Goal: Find specific page/section: Find specific page/section

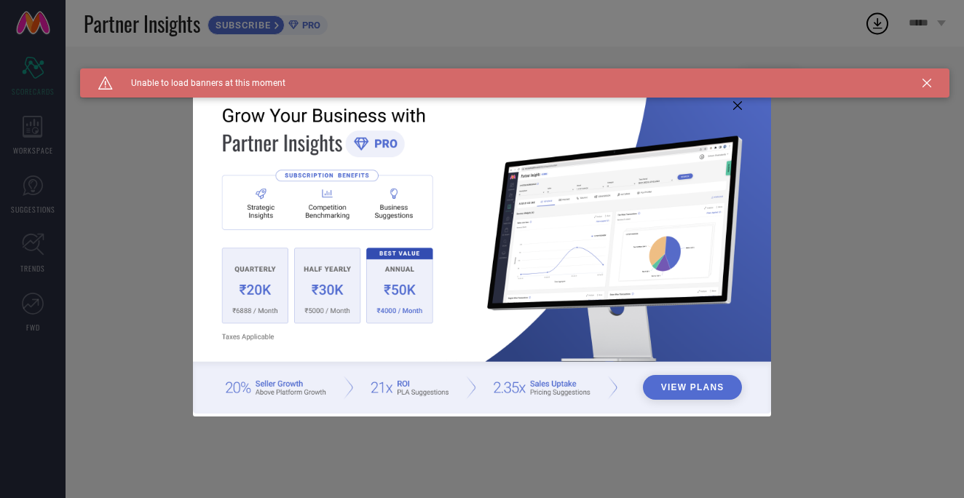
type input "All"
click at [929, 82] on icon at bounding box center [927, 83] width 9 height 9
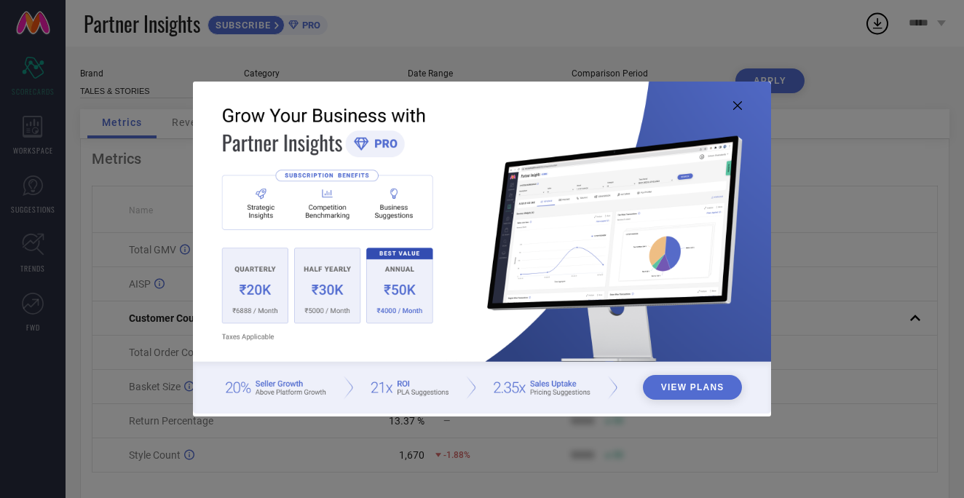
click at [739, 108] on icon at bounding box center [737, 105] width 9 height 9
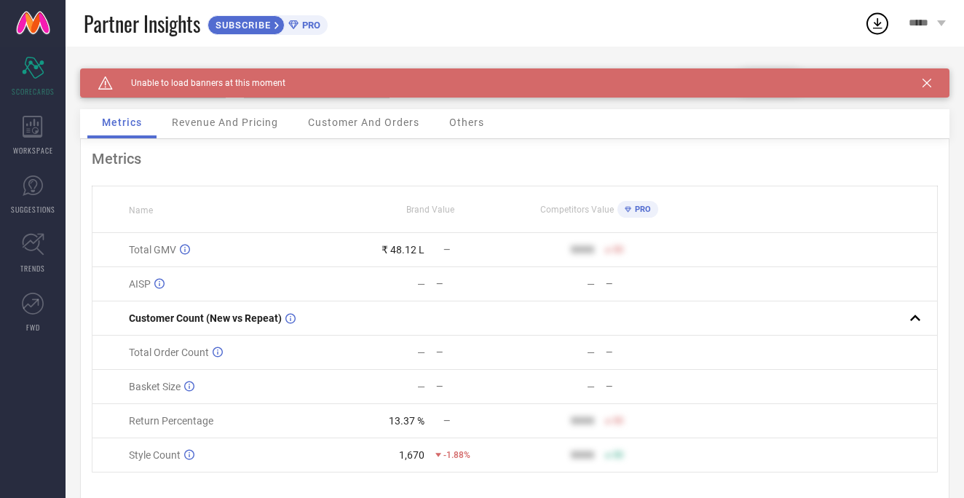
click at [926, 81] on icon at bounding box center [927, 83] width 9 height 9
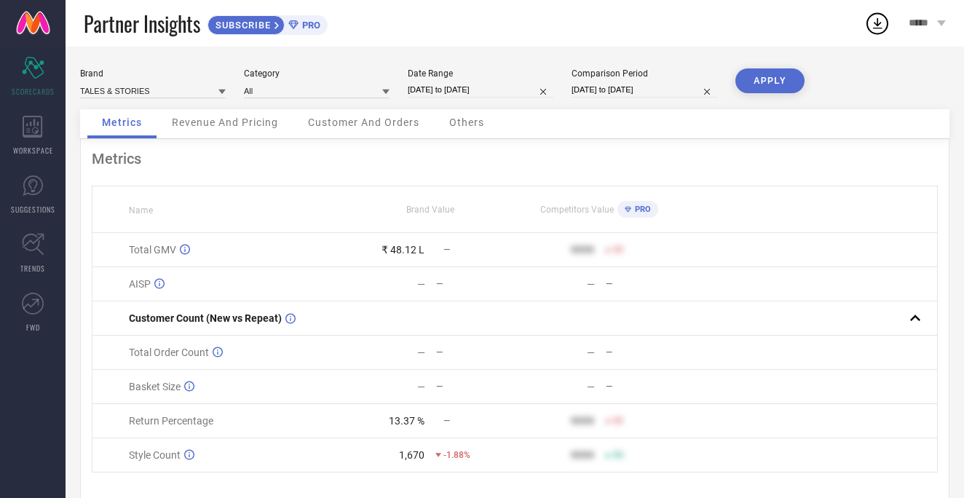
click at [35, 23] on link at bounding box center [33, 23] width 66 height 47
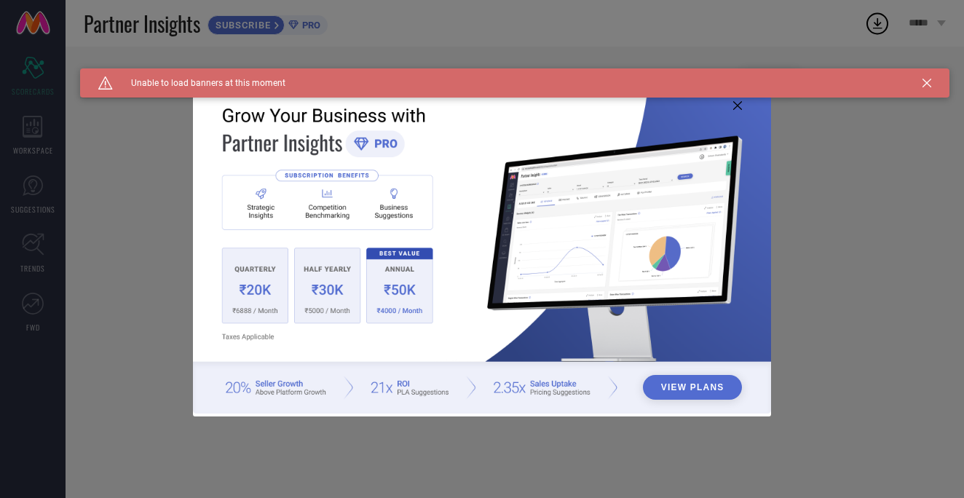
type input "All"
